Goal: Navigation & Orientation: Understand site structure

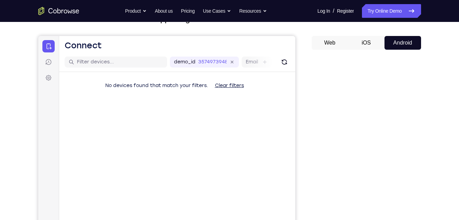
scroll to position [53, 0]
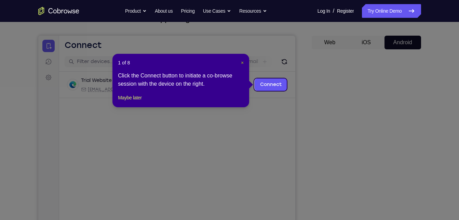
click at [243, 63] on span "×" at bounding box center [242, 62] width 3 height 5
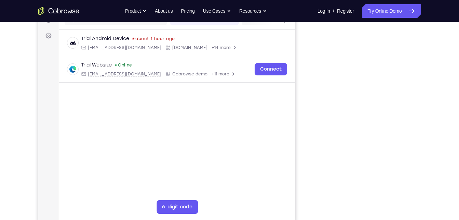
scroll to position [95, 0]
